Goal: Find specific page/section: Find specific page/section

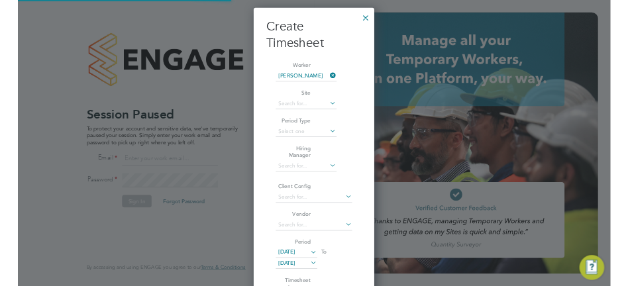
scroll to position [837, 207]
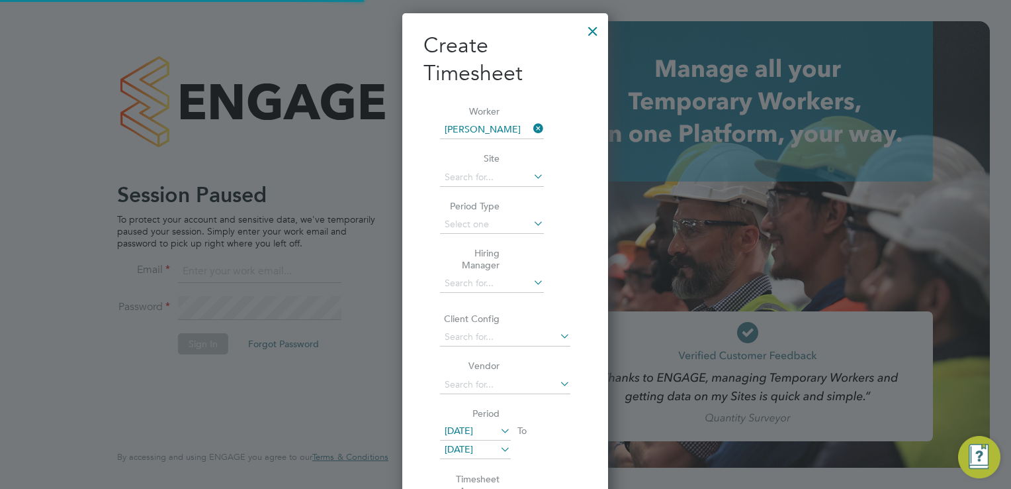
type input "[PERSON_NAME][EMAIL_ADDRESS][DOMAIN_NAME]"
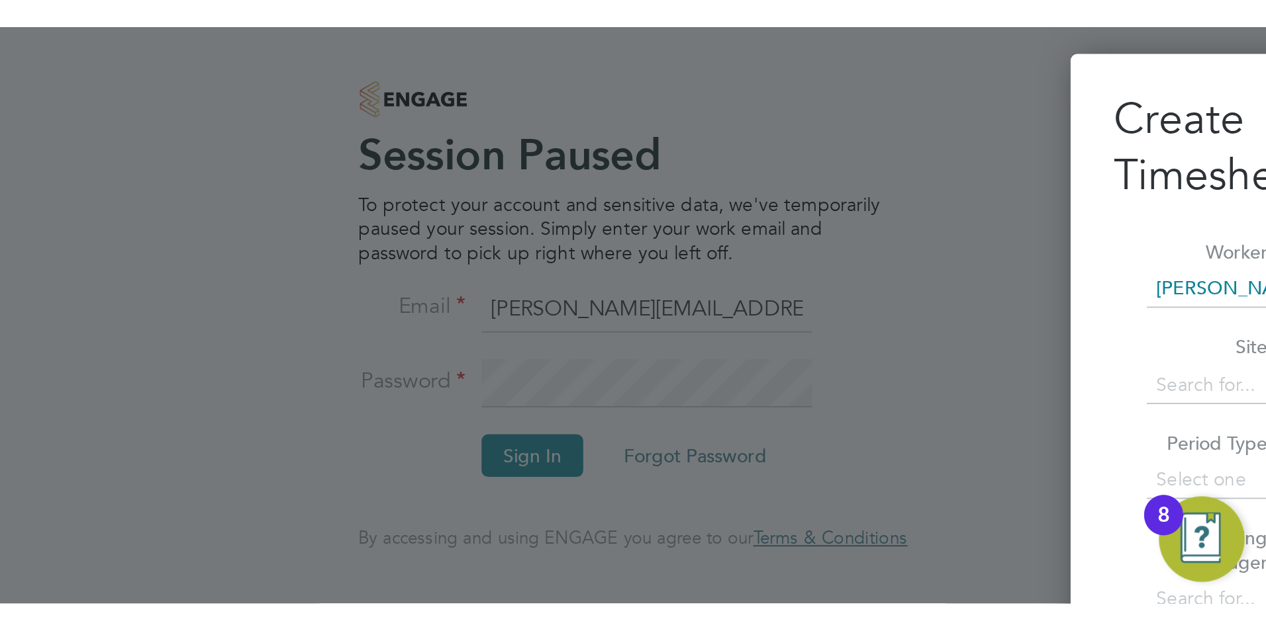
scroll to position [838, 207]
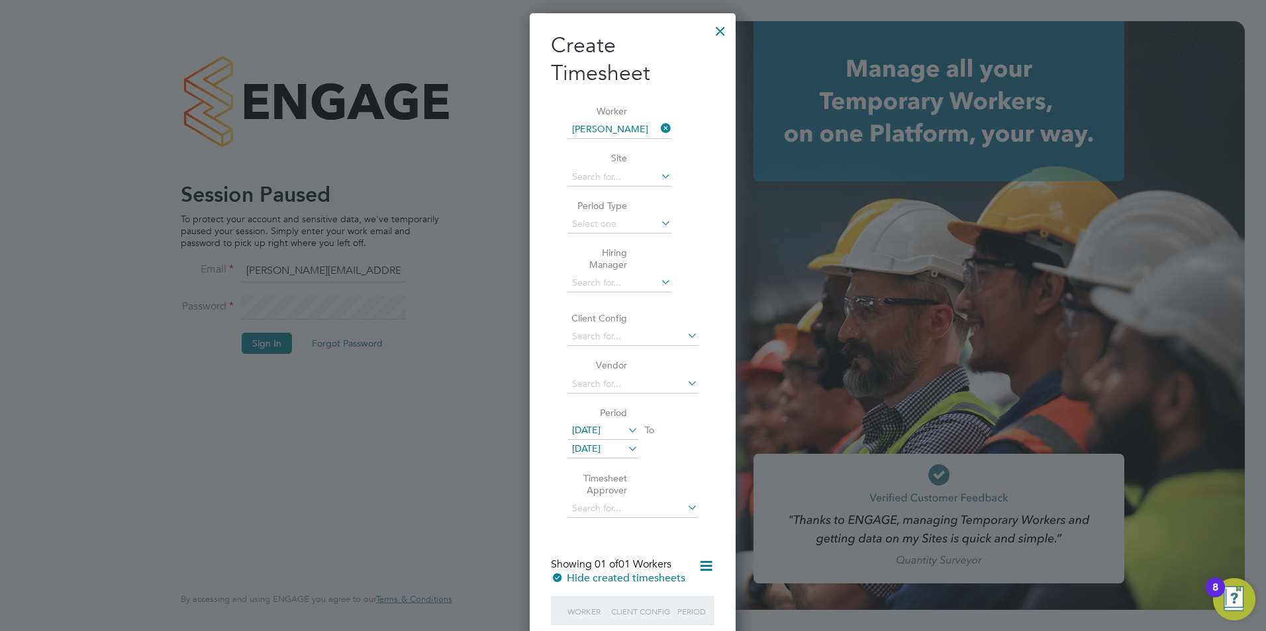
click at [716, 32] on div at bounding box center [720, 28] width 24 height 24
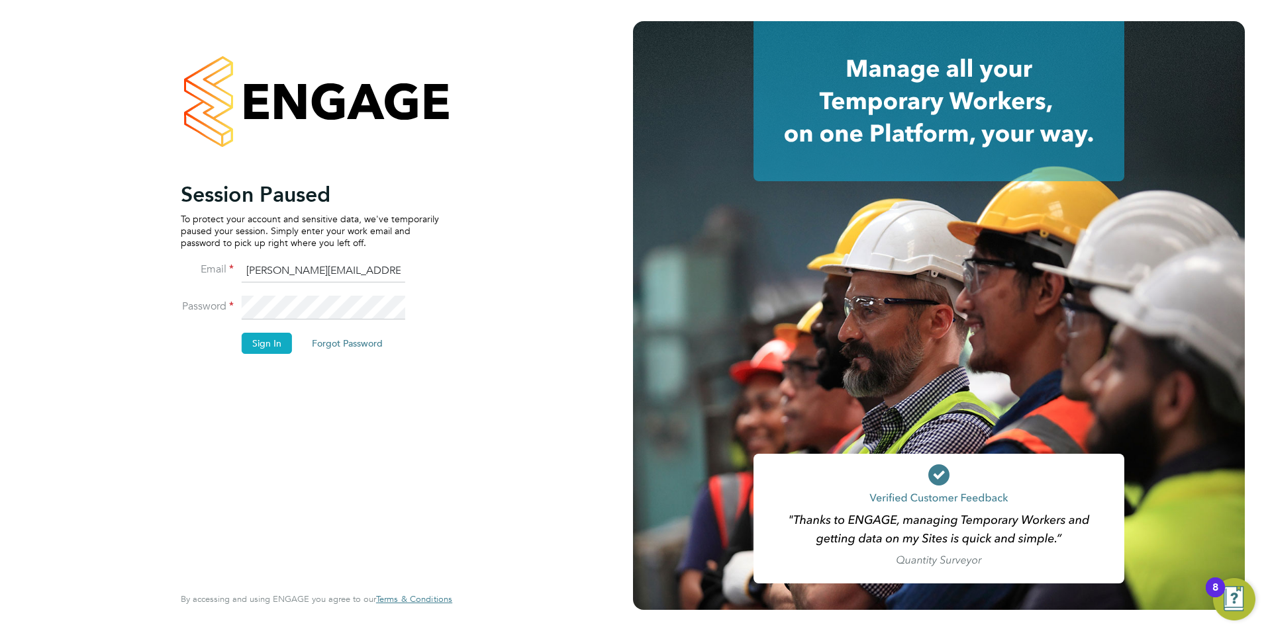
click at [268, 341] on button "Sign In" at bounding box center [267, 343] width 50 height 21
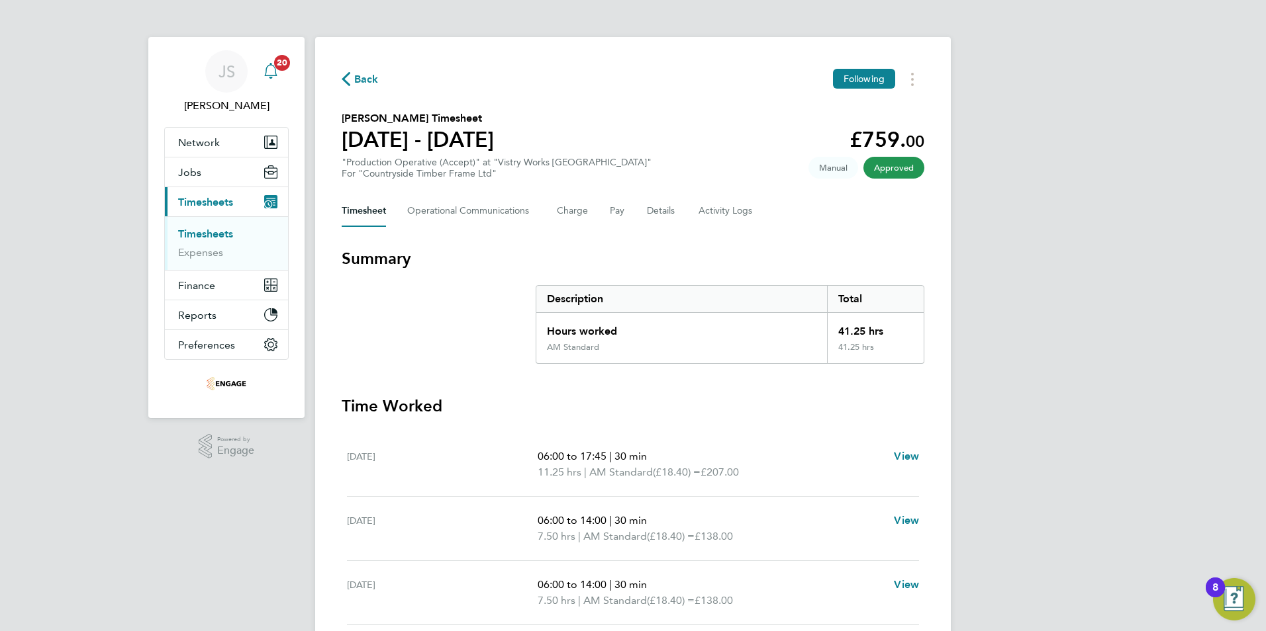
click at [283, 68] on span "20" at bounding box center [282, 63] width 16 height 16
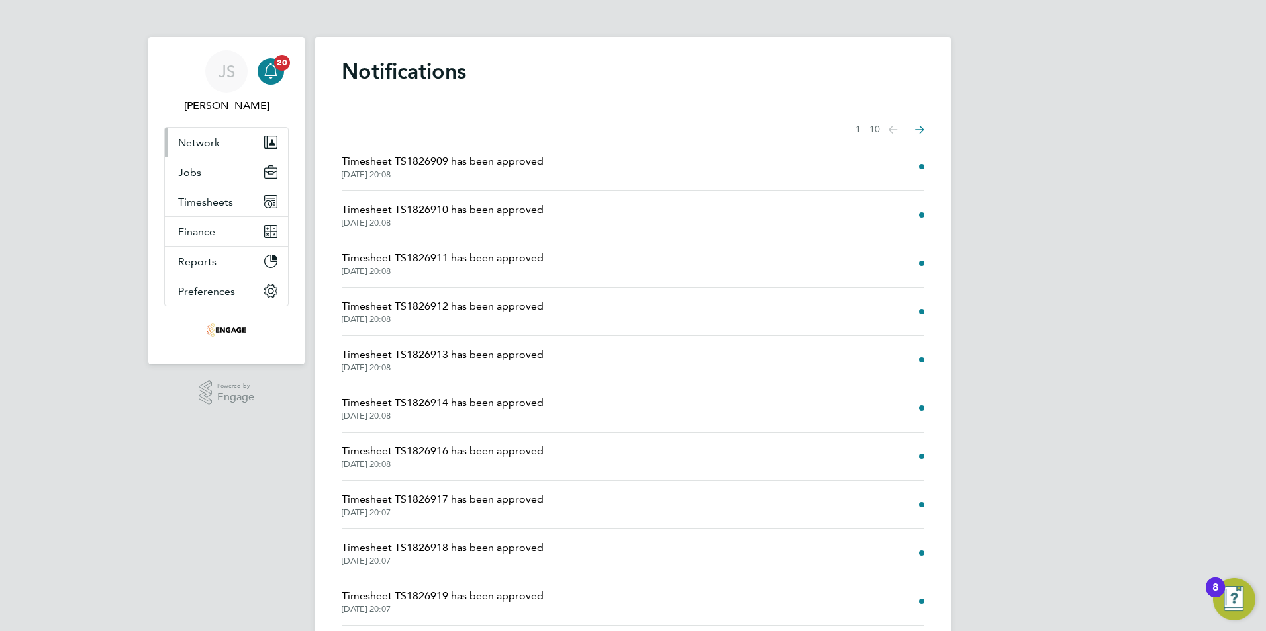
click at [199, 144] on span "Network" at bounding box center [199, 142] width 42 height 13
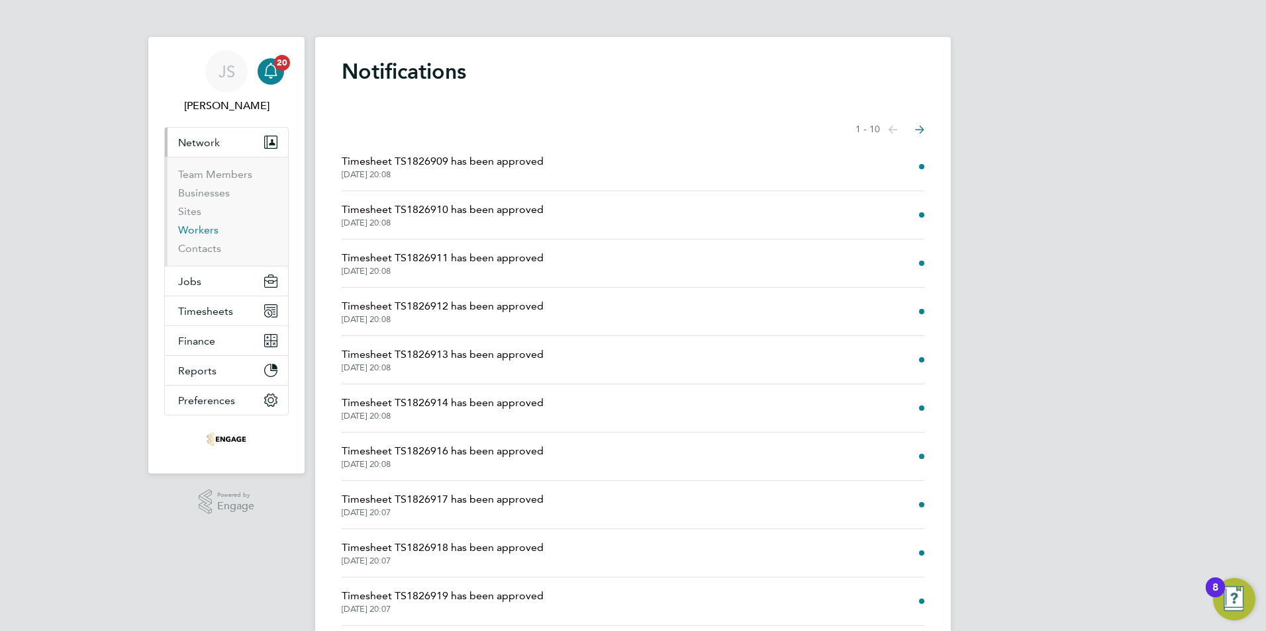
click at [203, 225] on link "Workers" at bounding box center [198, 230] width 40 height 13
